Goal: Check status: Check status

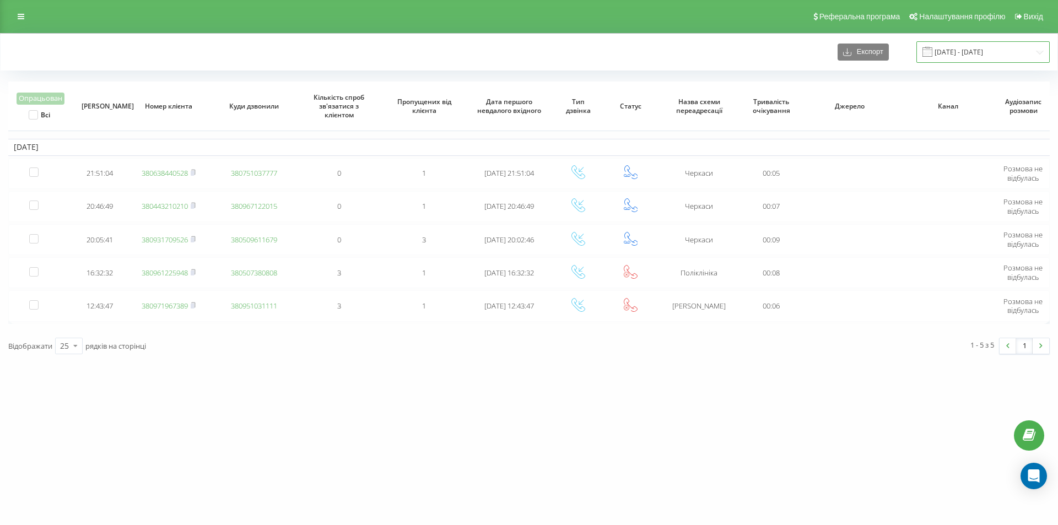
click at [981, 54] on input "19.09.2025 - 19.09.2025" at bounding box center [983, 52] width 133 height 22
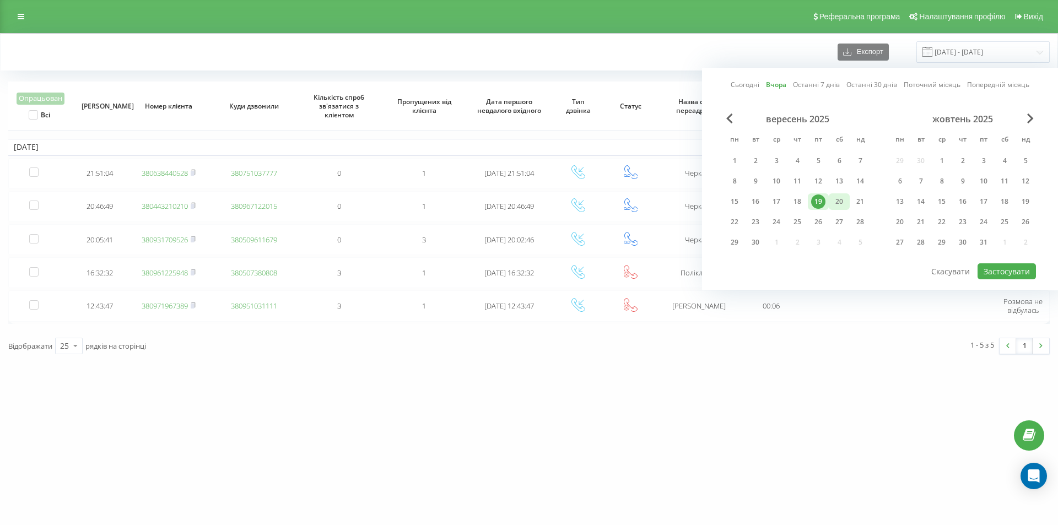
click at [840, 206] on div "20" at bounding box center [839, 202] width 14 height 14
click at [1012, 271] on button "Застосувати" at bounding box center [1007, 272] width 58 height 16
type input "[DATE] - [DATE]"
